Goal: Transaction & Acquisition: Purchase product/service

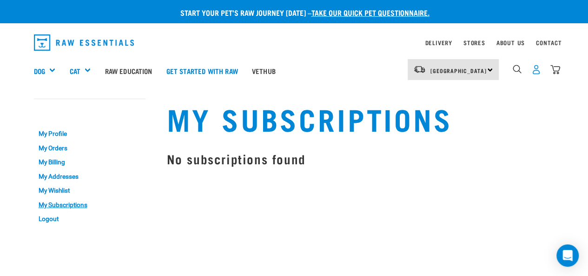
click at [532, 71] on img "dropdown navigation" at bounding box center [537, 70] width 10 height 10
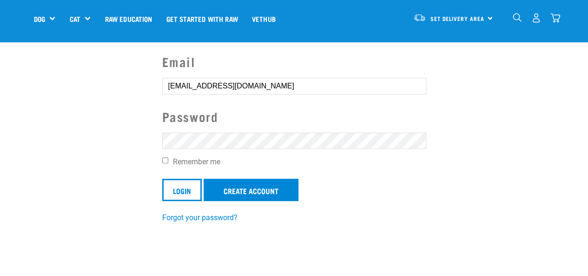
scroll to position [77, 0]
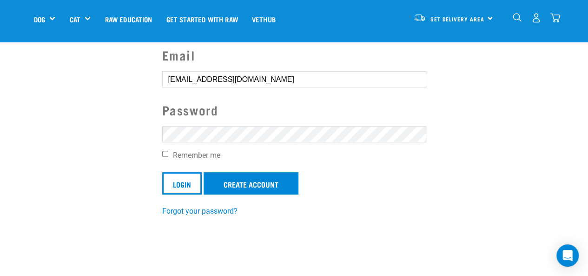
click at [162, 153] on input "Remember me" at bounding box center [165, 154] width 6 height 6
checkbox input "true"
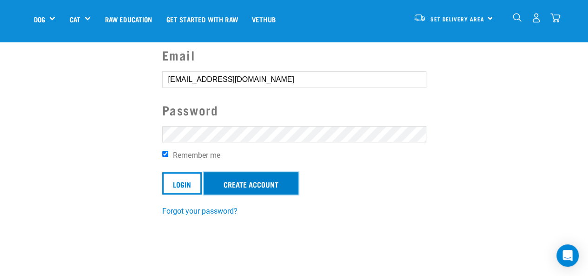
click at [242, 180] on link "Create Account" at bounding box center [251, 183] width 95 height 22
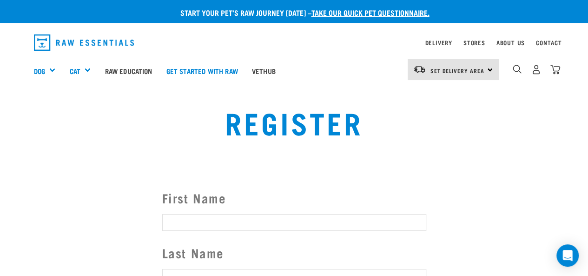
click at [531, 78] on div "0" at bounding box center [537, 69] width 48 height 21
click at [536, 67] on img "dropdown navigation" at bounding box center [537, 70] width 10 height 10
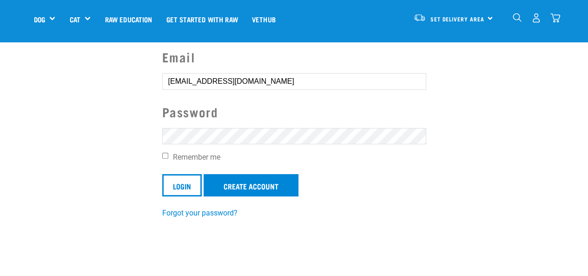
scroll to position [91, 0]
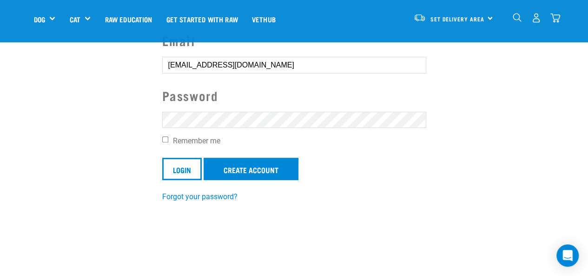
click at [162, 158] on input "Login" at bounding box center [182, 169] width 40 height 22
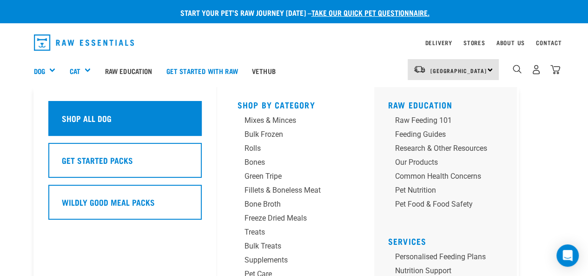
click at [100, 121] on h5 "Shop All Dog" at bounding box center [87, 118] width 50 height 12
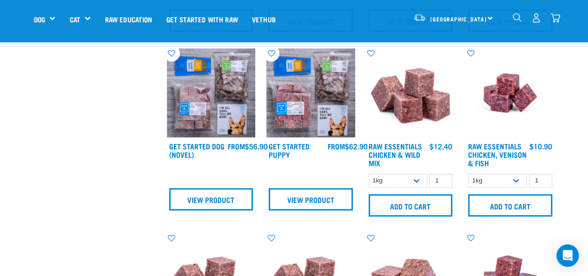
scroll to position [376, 0]
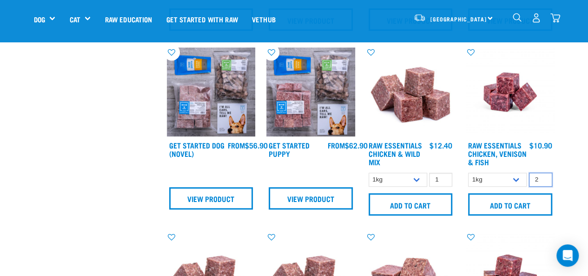
click at [544, 178] on input "2" at bounding box center [540, 180] width 23 height 14
click at [544, 178] on input "3" at bounding box center [540, 180] width 23 height 14
type input "4"
click at [544, 178] on input "4" at bounding box center [540, 180] width 23 height 14
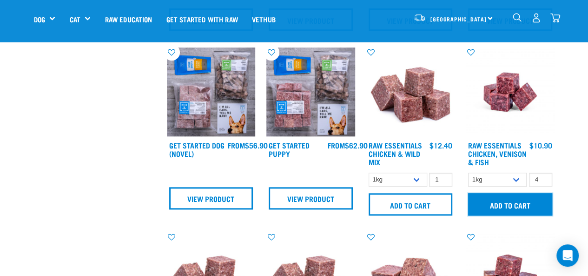
click at [518, 200] on input "Add to cart" at bounding box center [510, 204] width 84 height 22
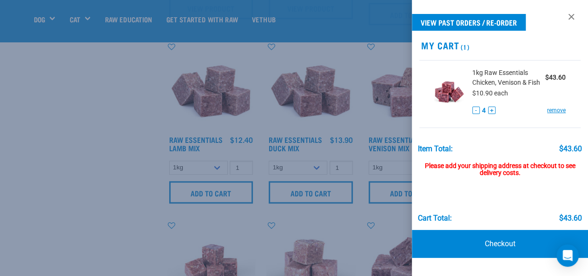
scroll to position [568, 0]
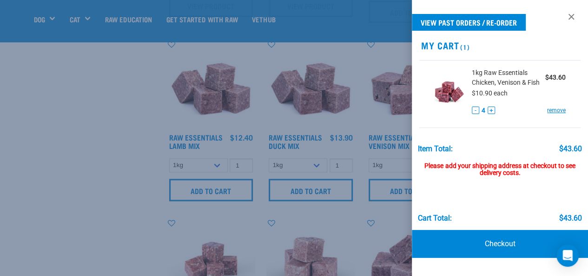
click at [104, 165] on div at bounding box center [294, 138] width 588 height 276
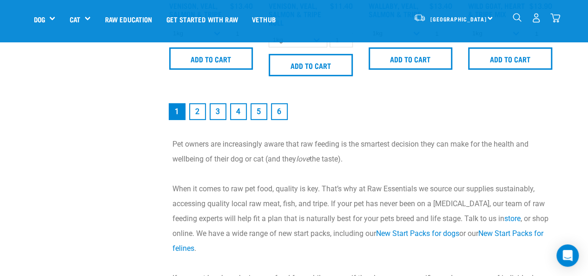
scroll to position [1421, 0]
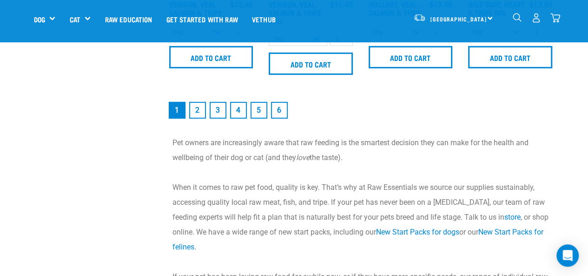
click at [197, 109] on link "2" at bounding box center [197, 110] width 17 height 17
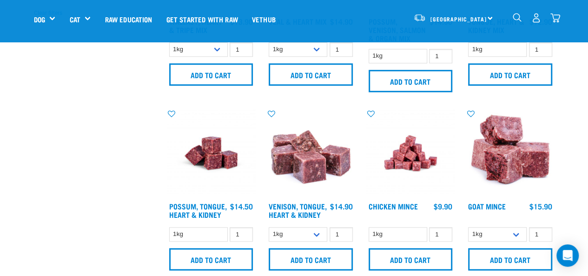
scroll to position [355, 0]
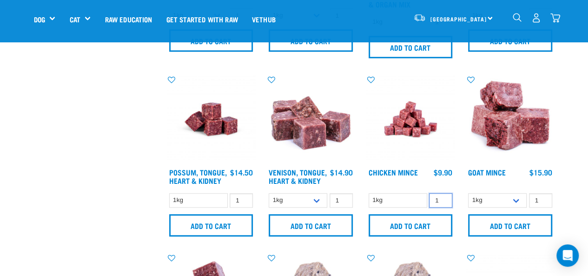
click at [438, 198] on input "1" at bounding box center [440, 200] width 23 height 14
click at [442, 196] on input "2" at bounding box center [440, 200] width 23 height 14
click at [441, 197] on input "3" at bounding box center [440, 200] width 23 height 14
type input "4"
click at [441, 198] on input "4" at bounding box center [440, 200] width 23 height 14
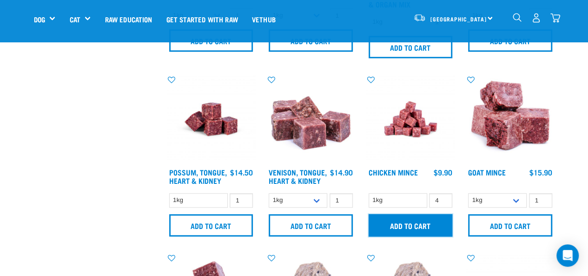
click at [409, 217] on input "Add to cart" at bounding box center [411, 225] width 84 height 22
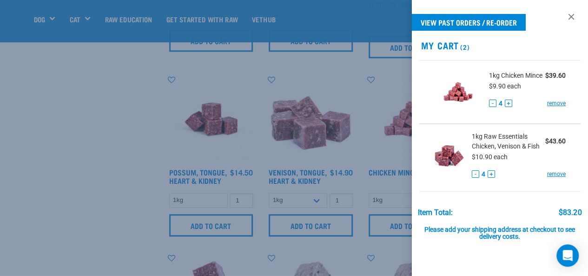
click at [235, 187] on div at bounding box center [294, 138] width 588 height 276
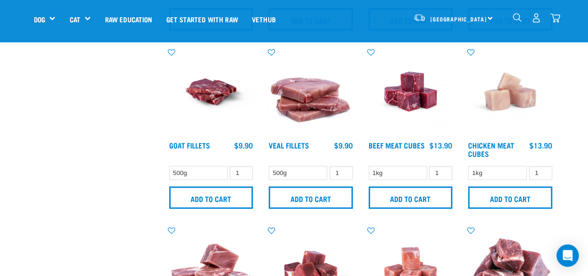
scroll to position [923, 0]
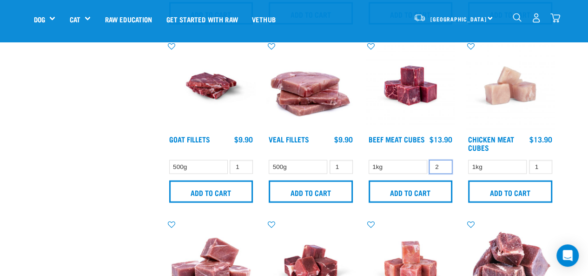
click at [442, 162] on input "2" at bounding box center [440, 167] width 23 height 14
click at [442, 162] on input "3" at bounding box center [440, 167] width 23 height 14
click at [443, 168] on input "2" at bounding box center [440, 167] width 23 height 14
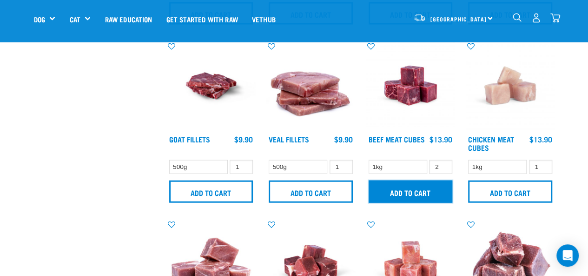
click at [415, 184] on input "Add to cart" at bounding box center [411, 191] width 84 height 22
click at [33, 138] on button "delete" at bounding box center [28, 137] width 9 height 9
click at [409, 190] on input "Add to cart" at bounding box center [411, 191] width 84 height 22
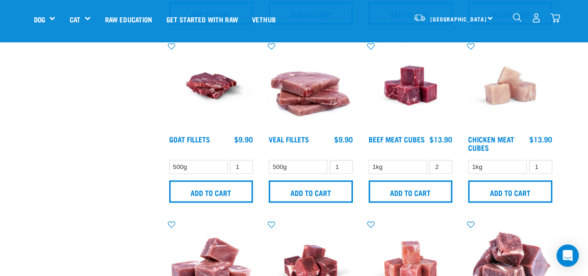
click at [33, 137] on button "delete" at bounding box center [28, 137] width 9 height 9
click at [443, 167] on input "1" at bounding box center [440, 167] width 23 height 14
type input "0"
click at [443, 167] on input "0" at bounding box center [440, 167] width 23 height 14
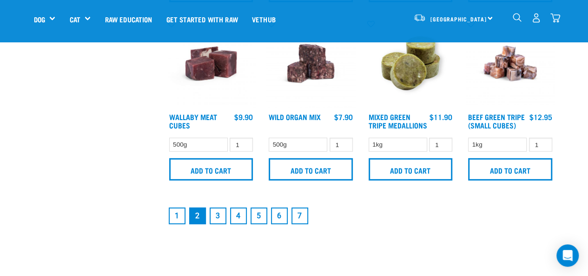
scroll to position [1302, 0]
click at [218, 217] on link "3" at bounding box center [218, 215] width 17 height 17
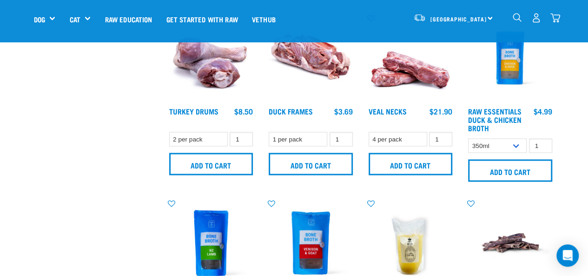
scroll to position [773, 0]
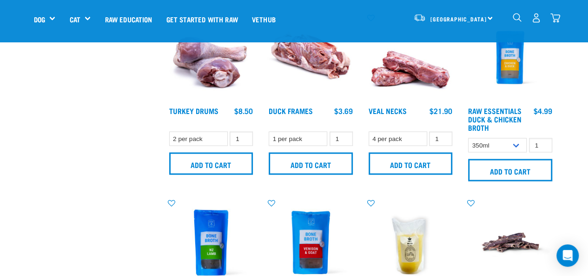
click at [555, 18] on img "dropdown navigation" at bounding box center [556, 18] width 10 height 10
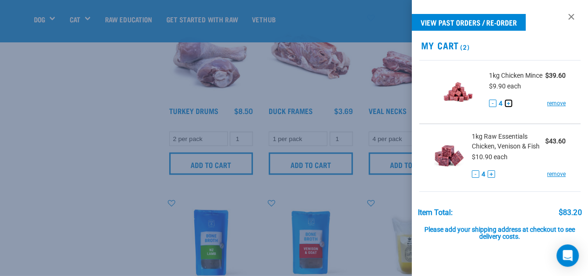
click at [508, 107] on button "+" at bounding box center [508, 103] width 7 height 7
click at [488, 178] on button "+" at bounding box center [491, 173] width 7 height 7
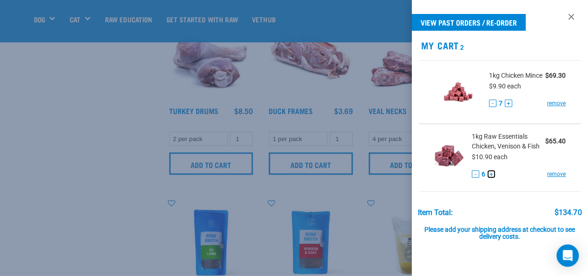
click at [488, 178] on button "+" at bounding box center [491, 173] width 7 height 7
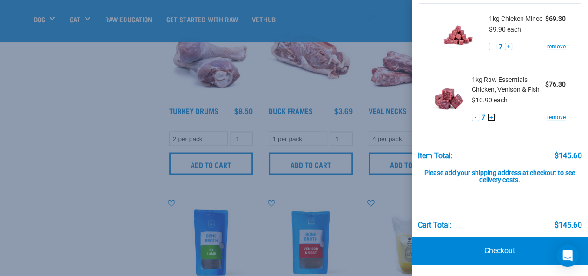
scroll to position [70, 0]
click at [494, 250] on link "Checkout" at bounding box center [500, 251] width 177 height 28
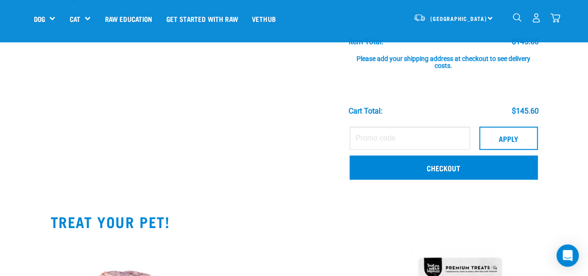
scroll to position [188, 0]
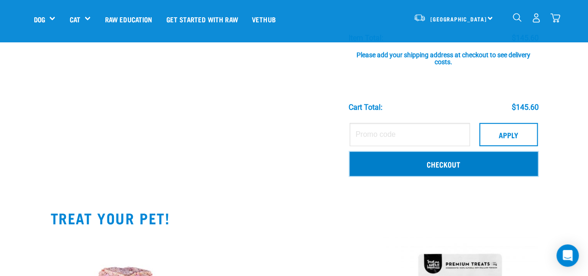
click at [436, 164] on link "Checkout" at bounding box center [444, 164] width 188 height 24
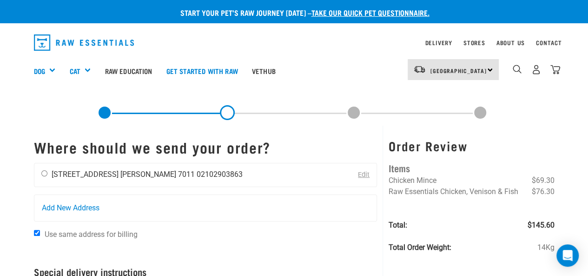
click at [46, 176] on input "radio" at bounding box center [44, 173] width 6 height 6
radio input "true"
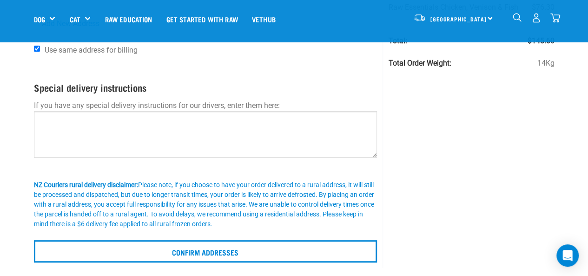
scroll to position [119, 0]
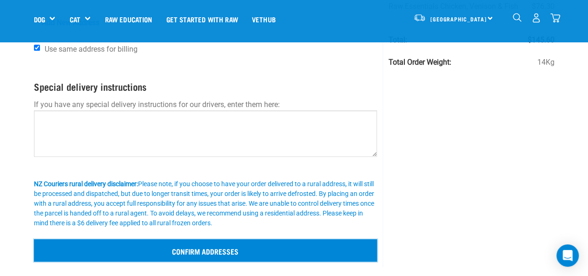
click at [208, 247] on input "Confirm addresses" at bounding box center [206, 250] width 344 height 22
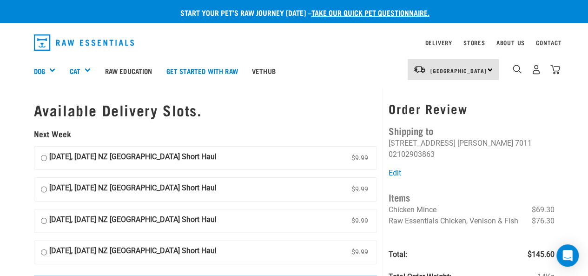
click at [43, 156] on input "[DATE], [DATE] NZ [GEOGRAPHIC_DATA] Short Haul $9.99" at bounding box center [44, 158] width 6 height 14
radio input "true"
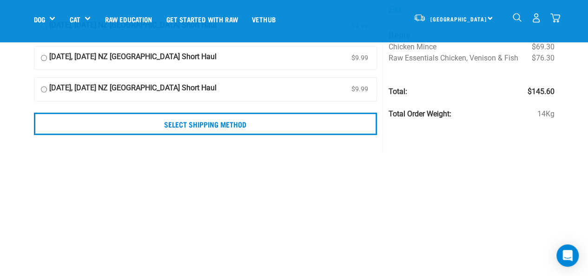
scroll to position [105, 0]
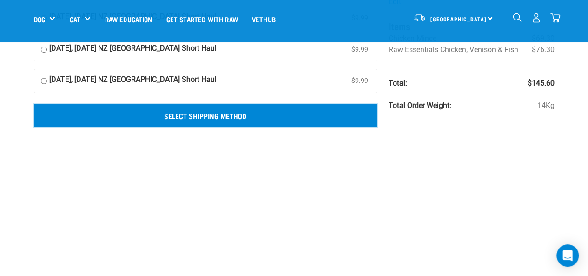
click at [194, 116] on input "Select Shipping Method" at bounding box center [206, 115] width 344 height 22
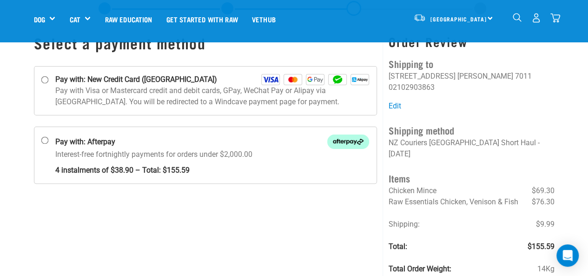
scroll to position [36, 0]
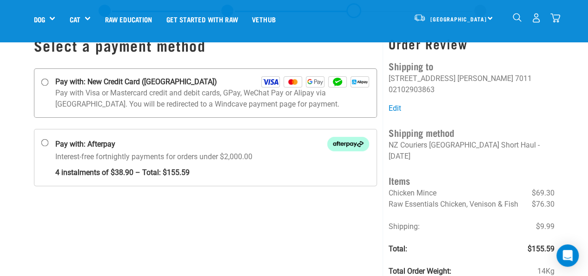
click at [45, 80] on input "Pay with: New Credit Card ([GEOGRAPHIC_DATA])" at bounding box center [44, 82] width 7 height 7
radio input "true"
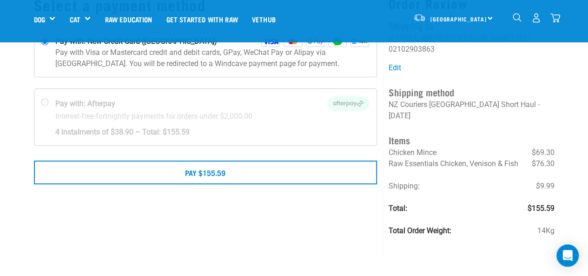
scroll to position [29, 0]
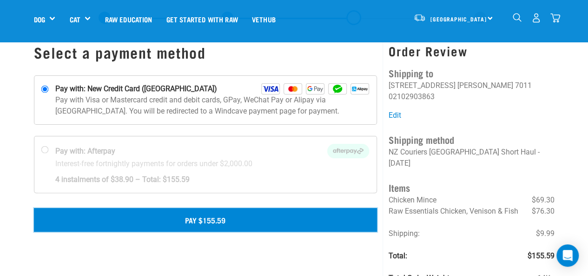
click at [201, 214] on button "Pay $155.59" at bounding box center [206, 219] width 344 height 23
